Goal: Transaction & Acquisition: Obtain resource

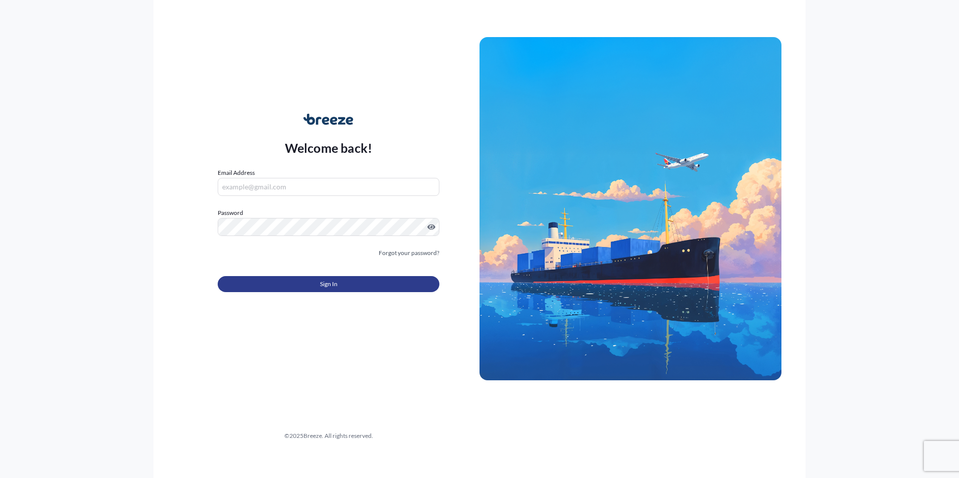
type input "[PERSON_NAME][EMAIL_ADDRESS][DOMAIN_NAME]"
click at [335, 283] on span "Sign In" at bounding box center [329, 284] width 18 height 10
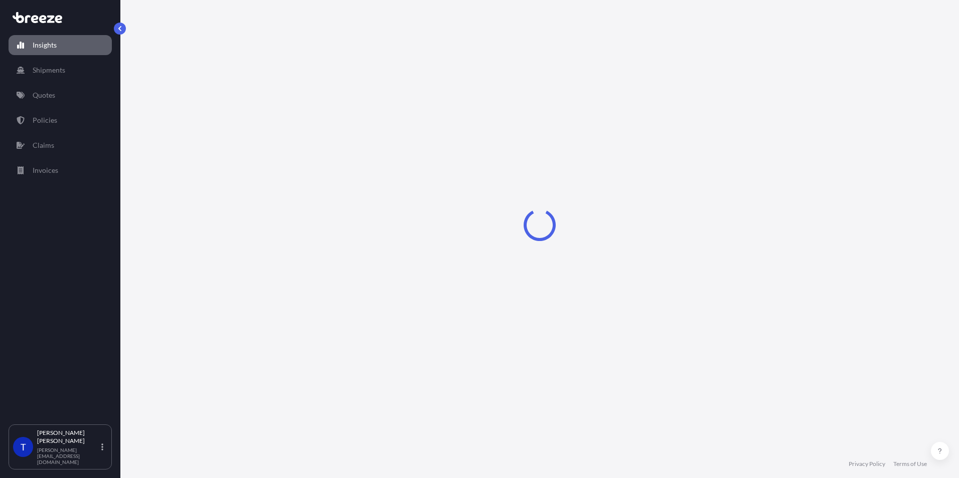
select select "2025"
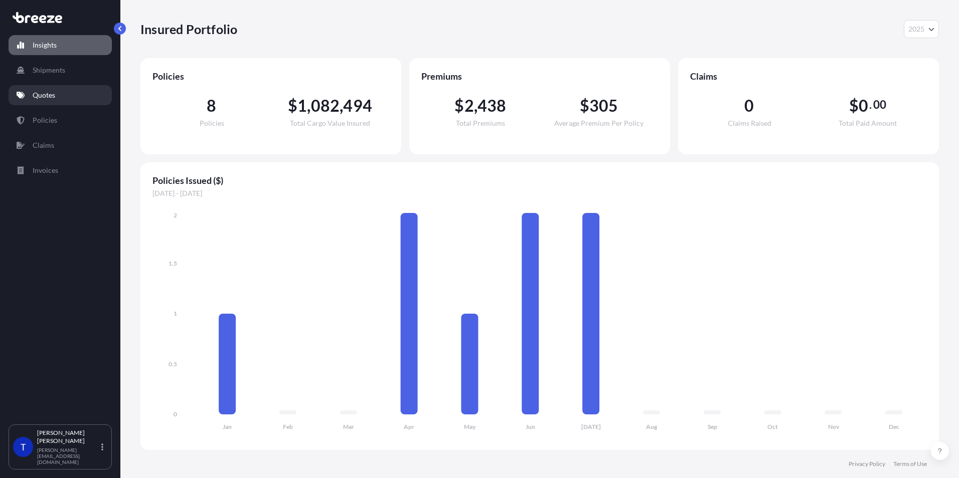
click at [52, 100] on p "Quotes" at bounding box center [44, 95] width 23 height 10
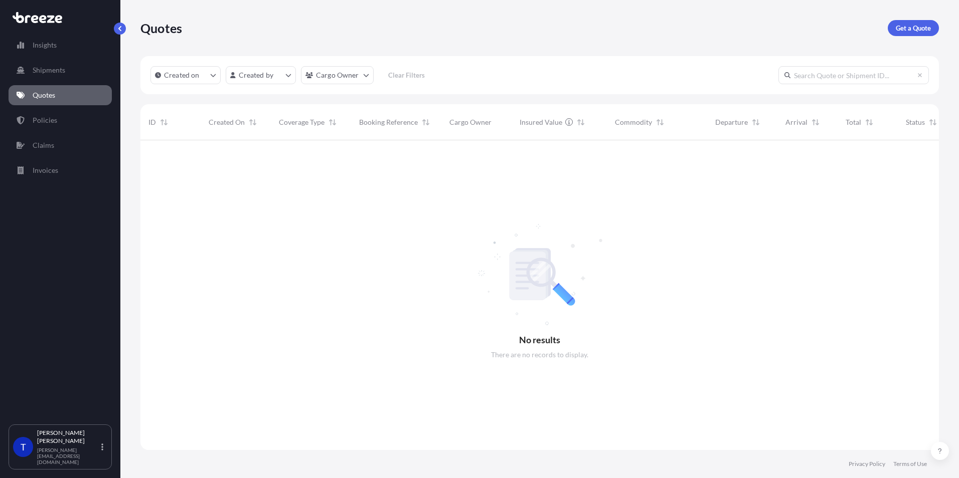
scroll to position [338, 791]
click at [919, 26] on p "Get a Quote" at bounding box center [913, 28] width 35 height 10
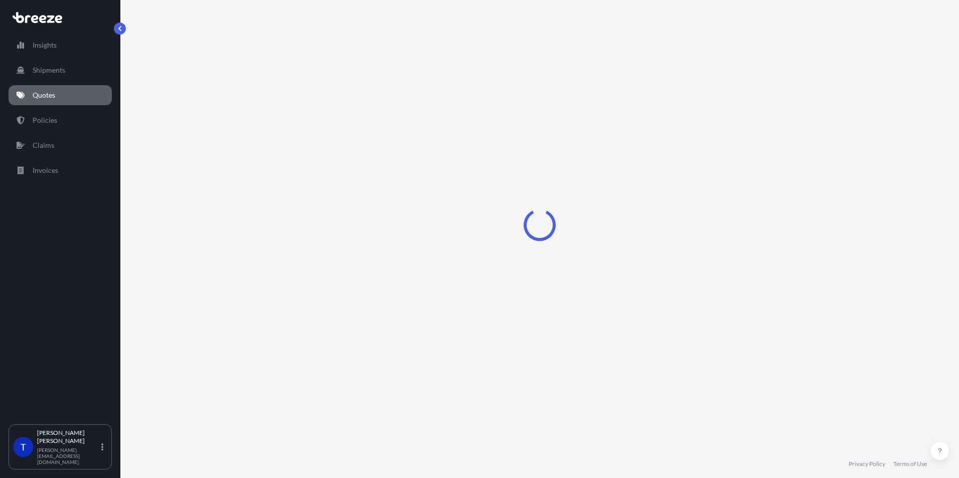
select select "Sea"
select select "1"
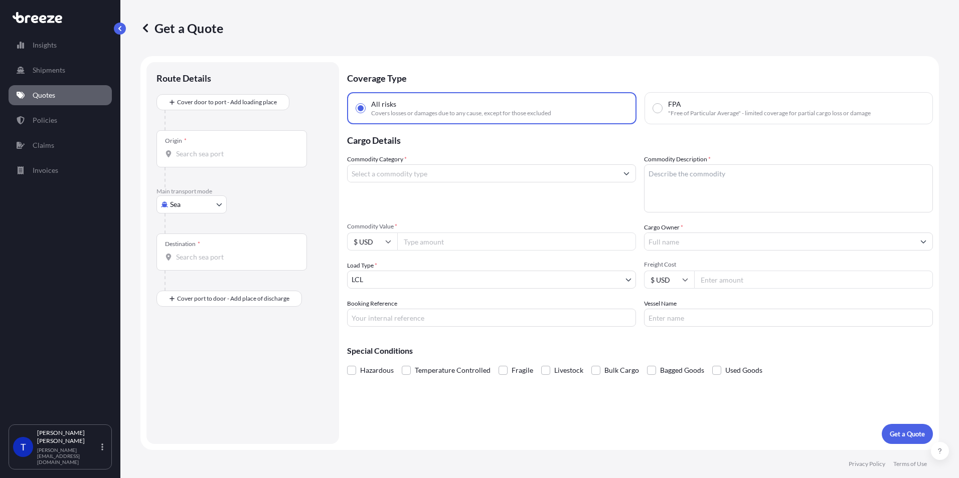
click at [210, 156] on input "Origin *" at bounding box center [235, 154] width 118 height 10
type input "USDC6 - [GEOGRAPHIC_DATA], [GEOGRAPHIC_DATA]"
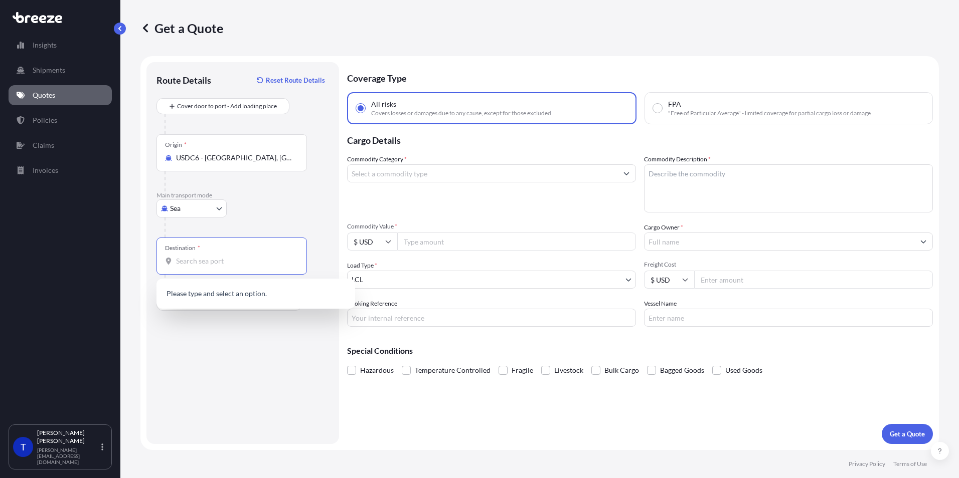
click at [185, 262] on input "Destination *" at bounding box center [235, 261] width 118 height 10
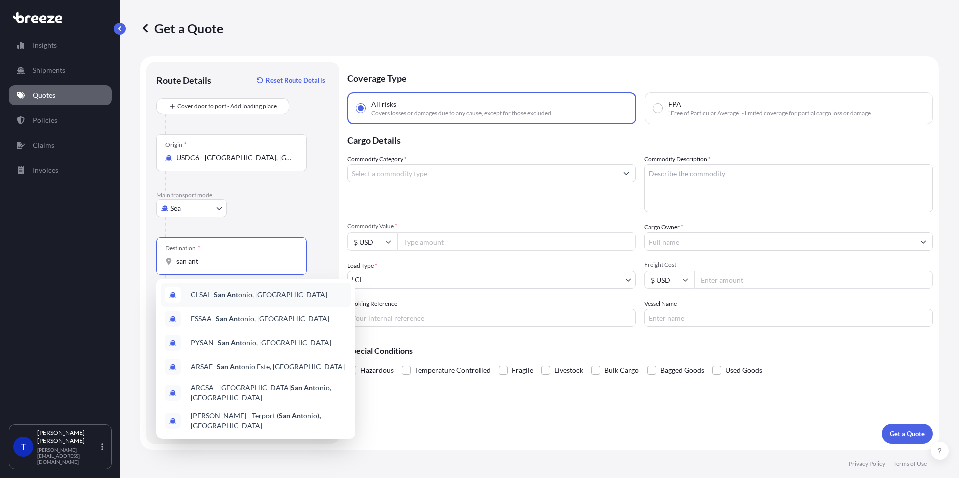
click at [230, 299] on span "CLSAI - San Ant onio, [GEOGRAPHIC_DATA]" at bounding box center [259, 295] width 136 height 10
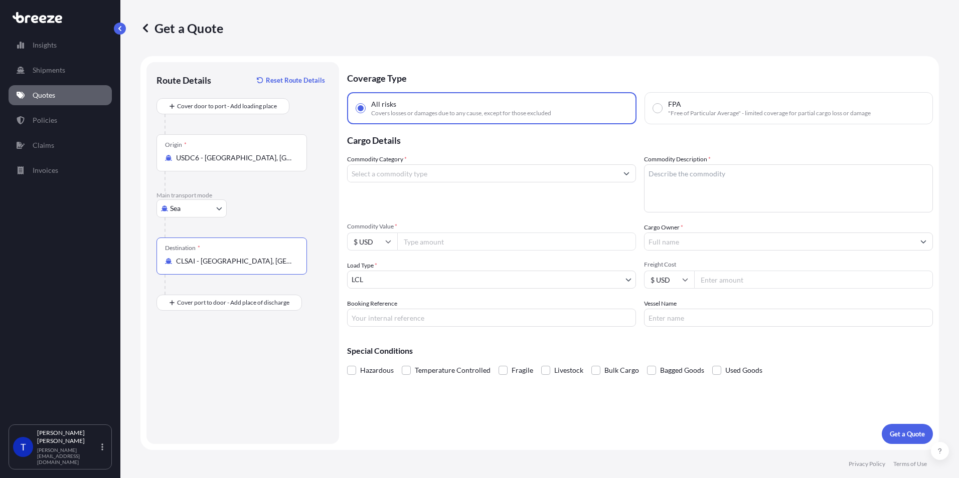
type input "CLSAI - [GEOGRAPHIC_DATA], [GEOGRAPHIC_DATA]"
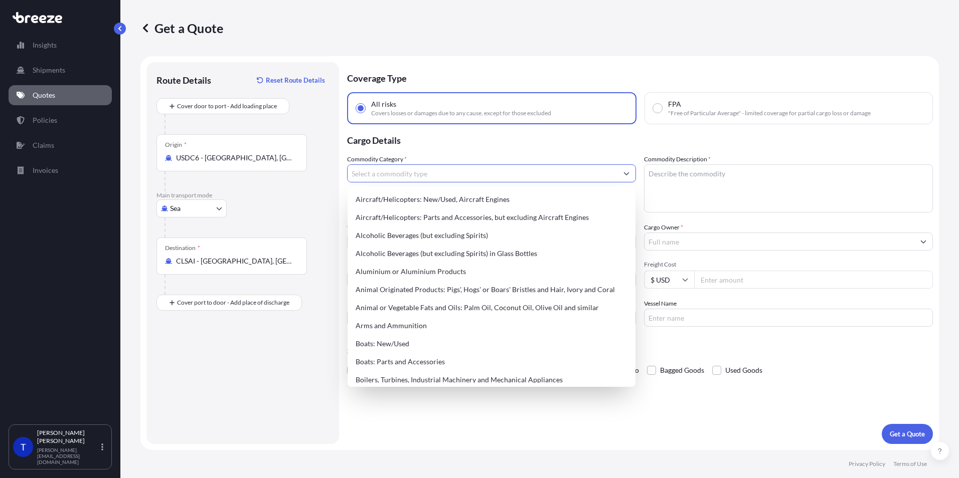
click at [394, 177] on input "Commodity Category *" at bounding box center [483, 173] width 270 height 18
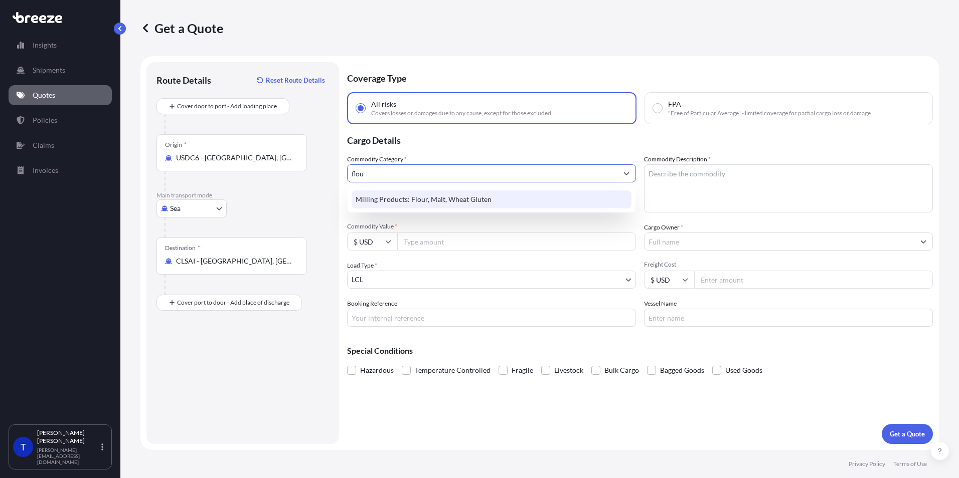
click at [408, 201] on div "Milling Products: Flour, Malt, Wheat Gluten" at bounding box center [492, 200] width 280 height 18
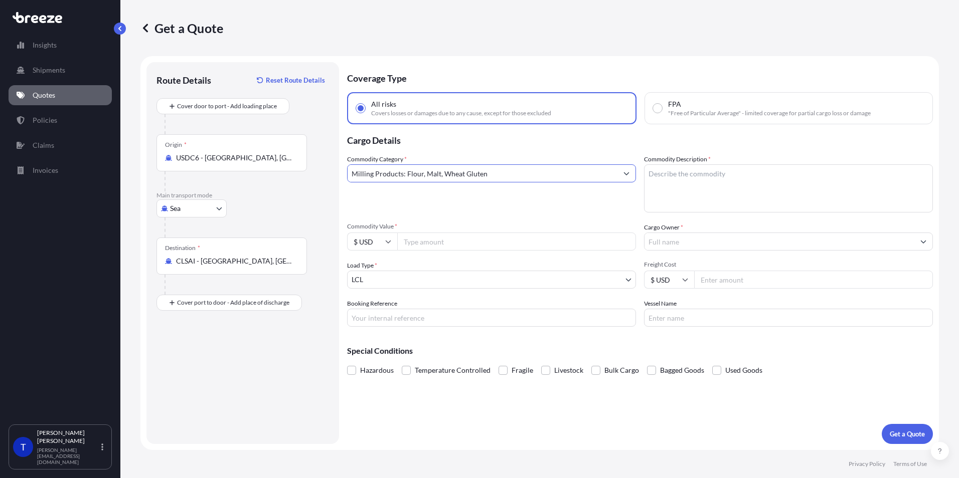
type input "Milling Products: Flour, Malt, Wheat Gluten"
click at [677, 183] on textarea "Commodity Description *" at bounding box center [788, 188] width 289 height 48
click at [716, 182] on textarea "Commodity Description *" at bounding box center [788, 188] width 289 height 48
paste textarea "ALPHA FRESH CULTURED FLOUR FOR FOOD PREPARATION"
type textarea "ALPHA FRESH CULTURED FLOUR FOR FOOD PREPARATION"
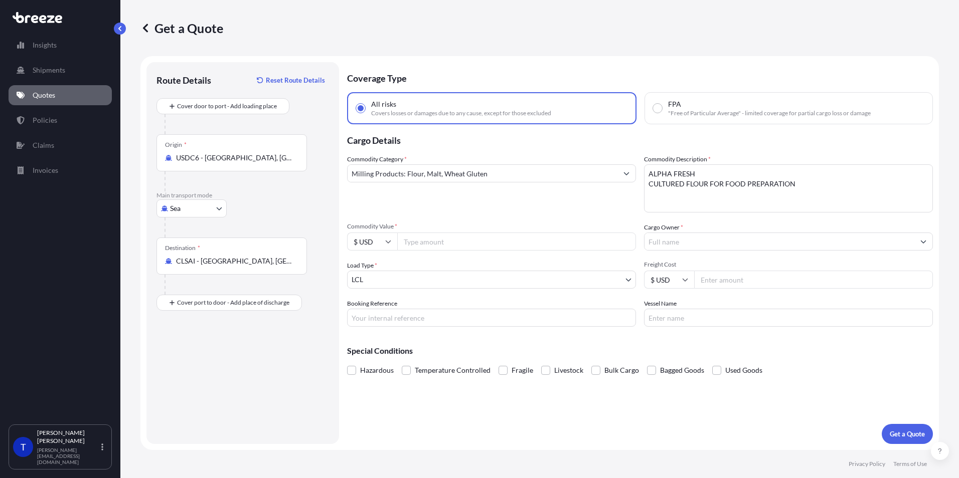
click at [421, 243] on input "Commodity Value *" at bounding box center [516, 242] width 239 height 18
type input "242060.00"
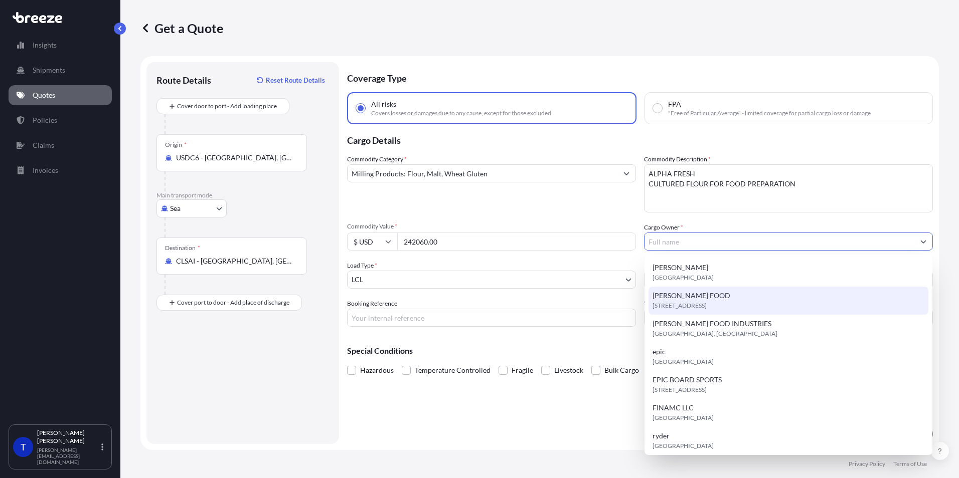
type input "[PERSON_NAME] FOOD"
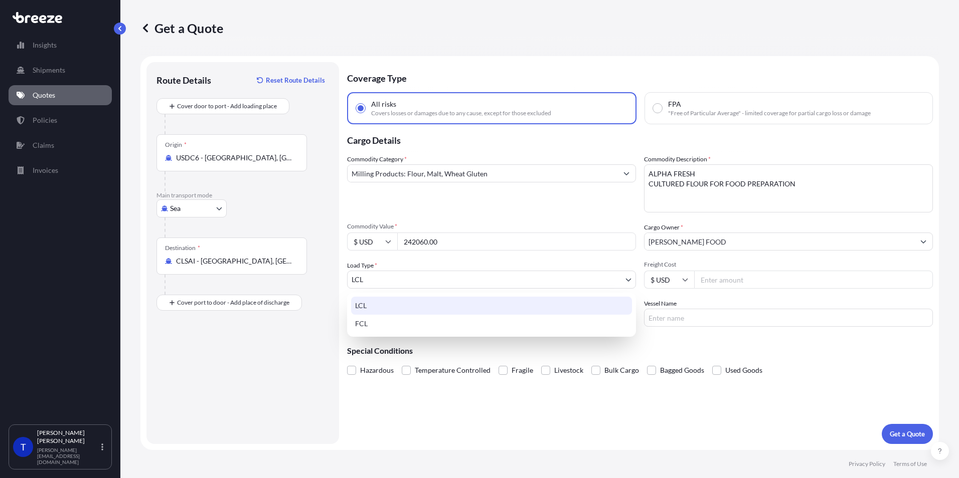
click at [444, 281] on body "7 options available. Insights Shipments Quotes Policies Claims Invoices T [PERS…" at bounding box center [479, 239] width 959 height 478
click at [397, 332] on div "FCL" at bounding box center [491, 324] width 281 height 18
select select "2"
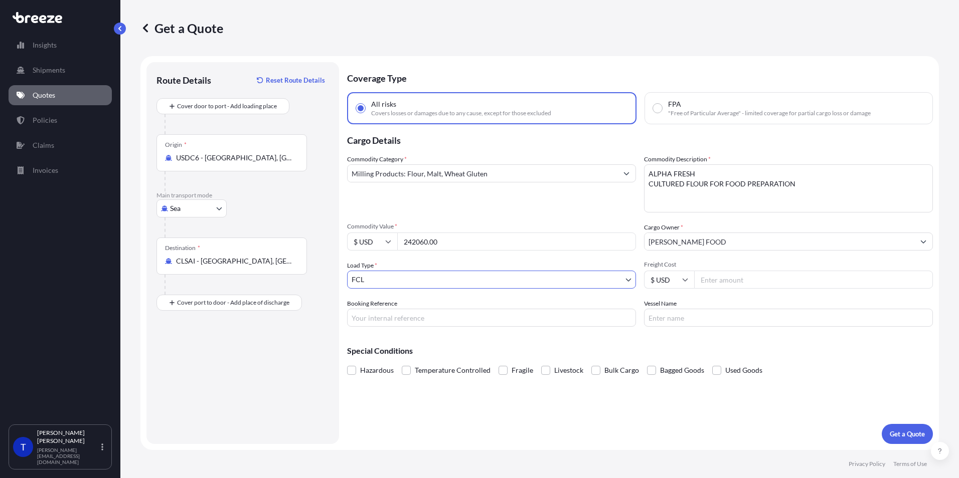
click at [725, 282] on input "Freight Cost" at bounding box center [813, 280] width 239 height 18
type input "11000"
type input ","
type input "MSCU14038172"
click at [698, 315] on input "Vessel Name" at bounding box center [788, 318] width 289 height 18
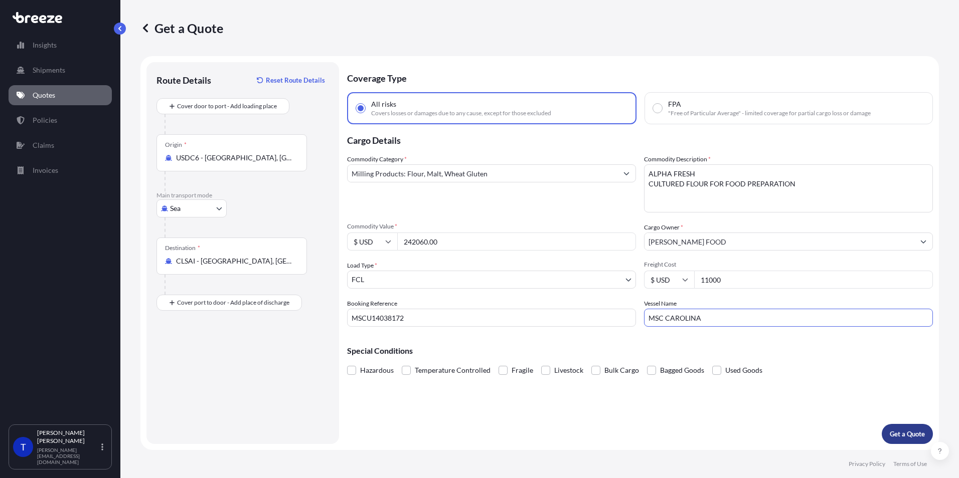
type input "MSC CAROLINA"
click at [895, 436] on p "Get a Quote" at bounding box center [907, 434] width 35 height 10
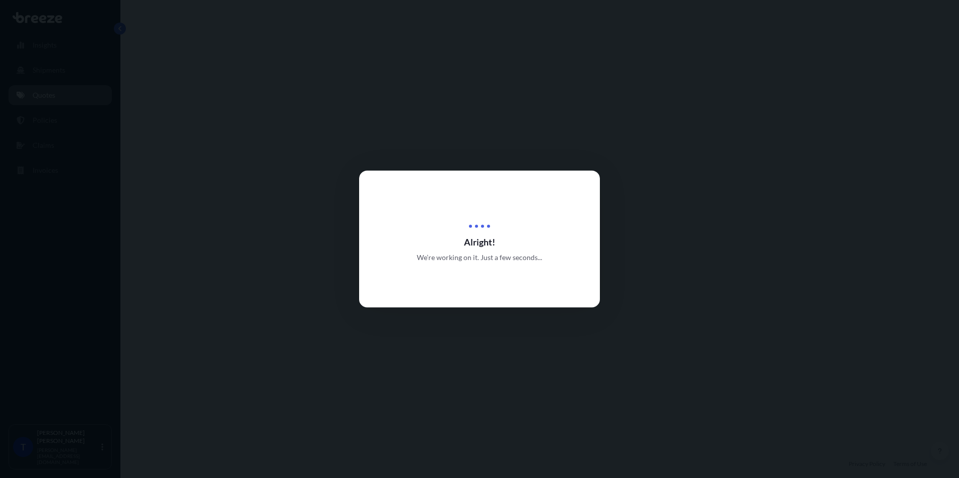
select select "Sea"
select select "2"
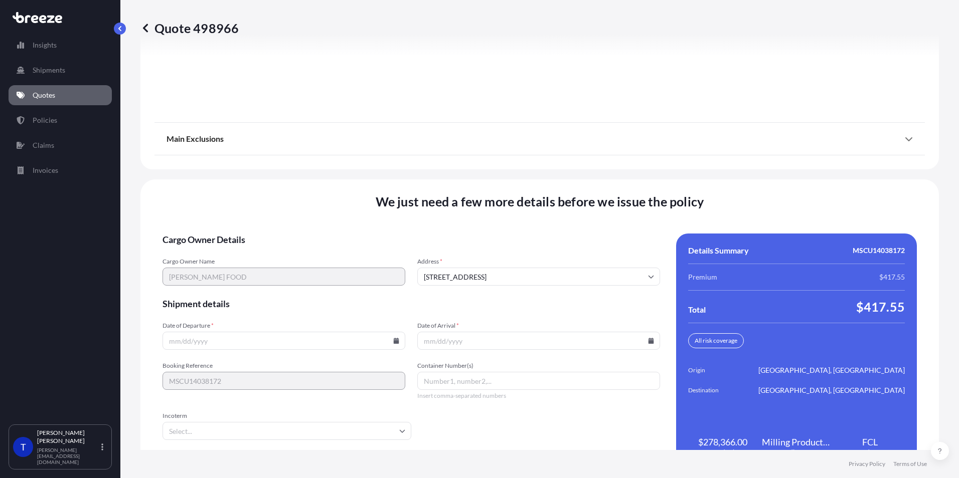
scroll to position [1273, 0]
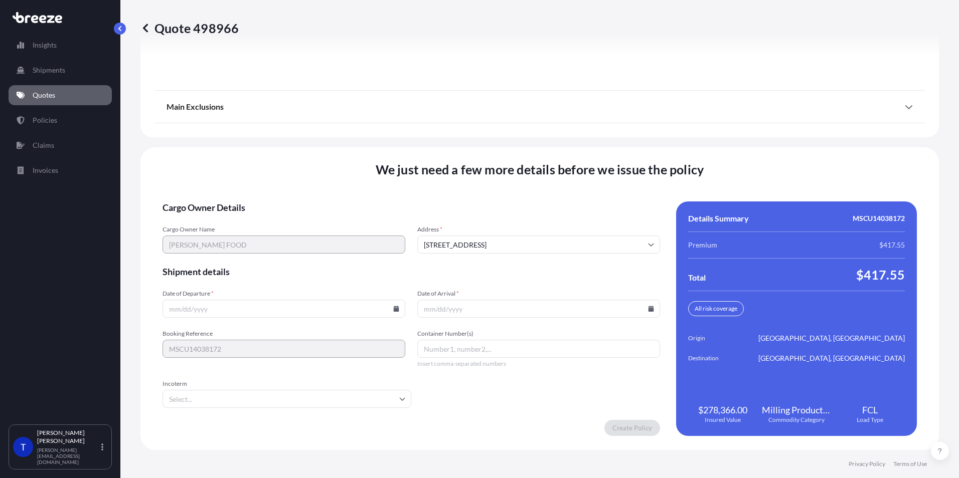
click at [283, 316] on input "Date of Departure *" at bounding box center [283, 309] width 243 height 18
type input "[DATE]"
click at [456, 311] on input "Date of Arrival *" at bounding box center [538, 309] width 243 height 18
type input "[DATE]"
click at [452, 352] on input "Container Number(s)" at bounding box center [538, 349] width 243 height 18
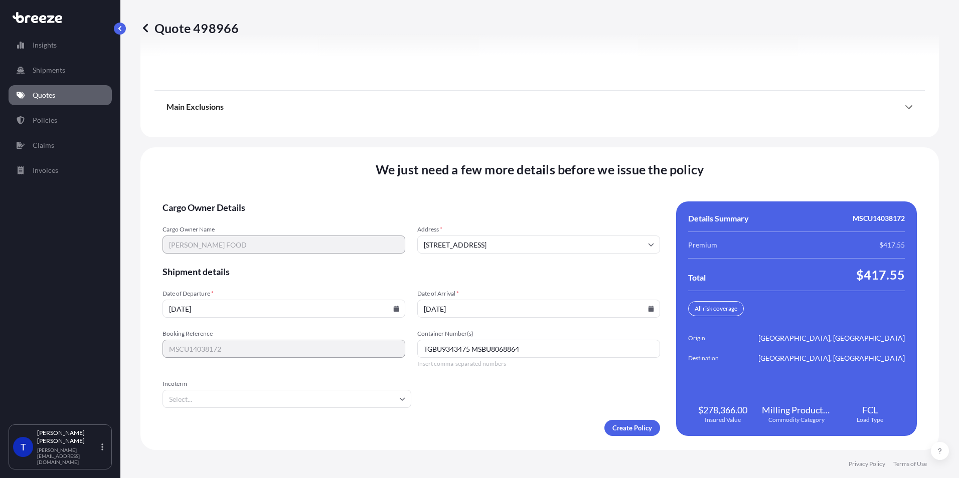
type input "TGBU9343475 MSBU8068864"
click at [308, 397] on input "Incoterm" at bounding box center [286, 399] width 249 height 18
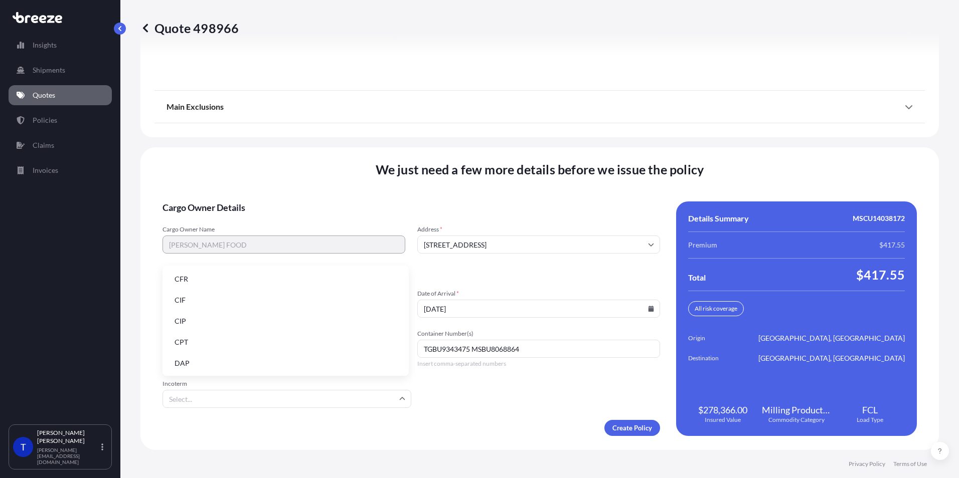
click at [247, 303] on li "CIF" at bounding box center [285, 300] width 238 height 19
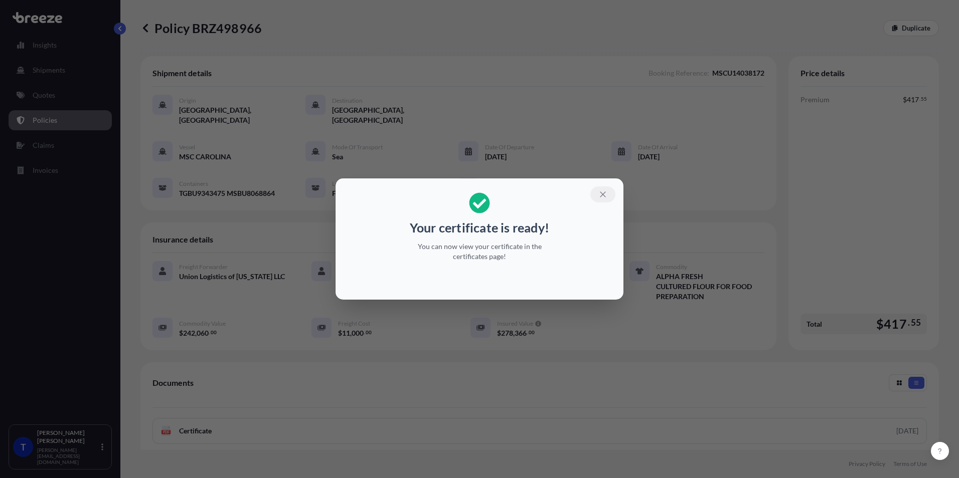
click at [602, 194] on icon "button" at bounding box center [603, 195] width 6 height 6
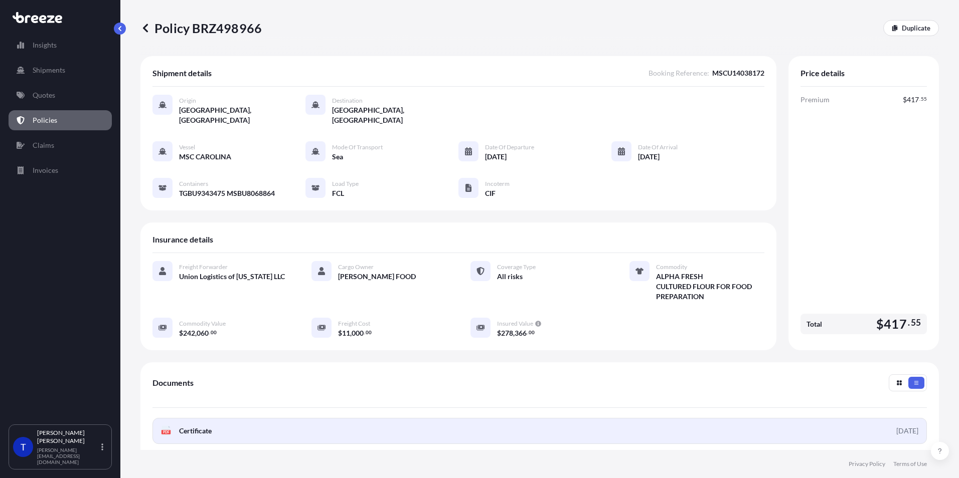
click at [206, 426] on span "Certificate" at bounding box center [195, 431] width 33 height 10
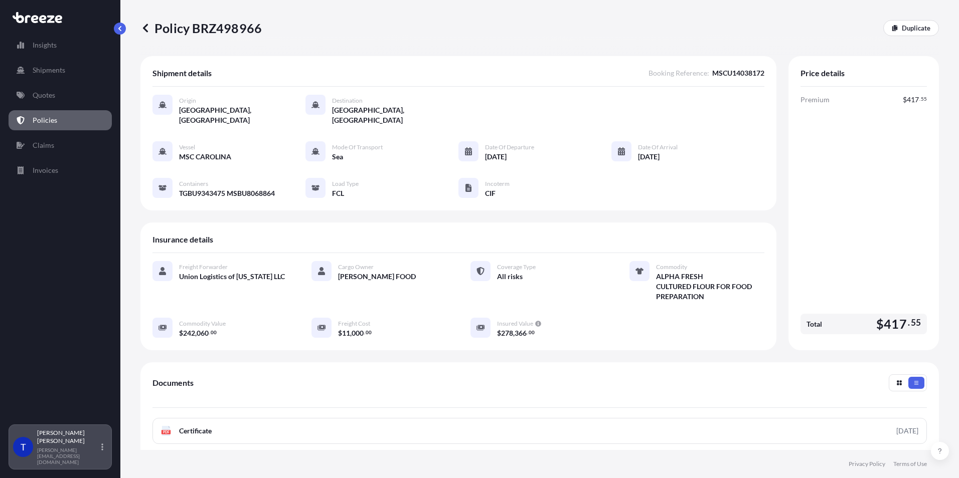
click at [102, 451] on icon at bounding box center [102, 447] width 2 height 7
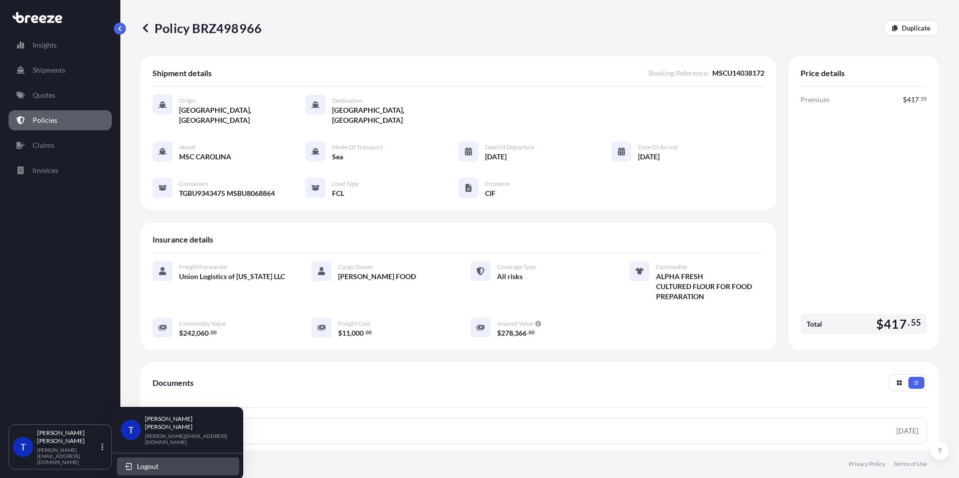
click at [155, 462] on span "Logout" at bounding box center [148, 467] width 22 height 10
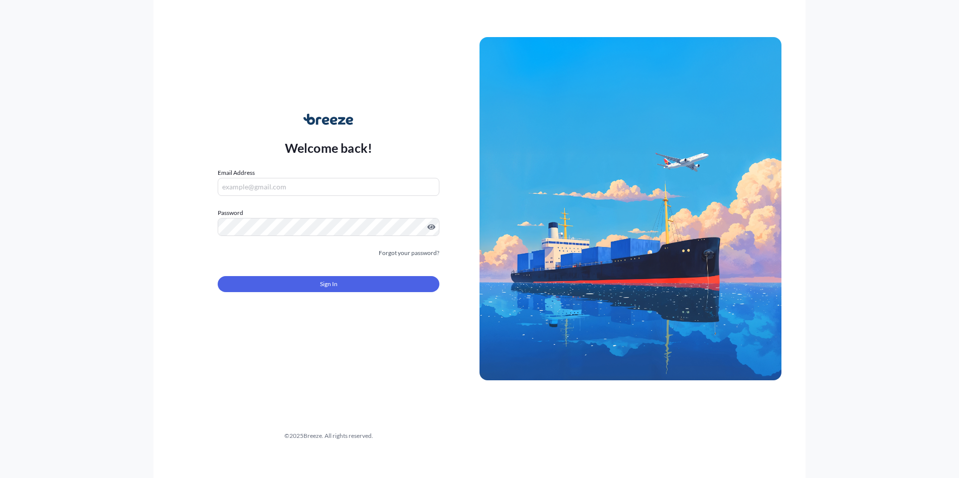
type input "[PERSON_NAME][EMAIL_ADDRESS][DOMAIN_NAME]"
